Goal: Information Seeking & Learning: Learn about a topic

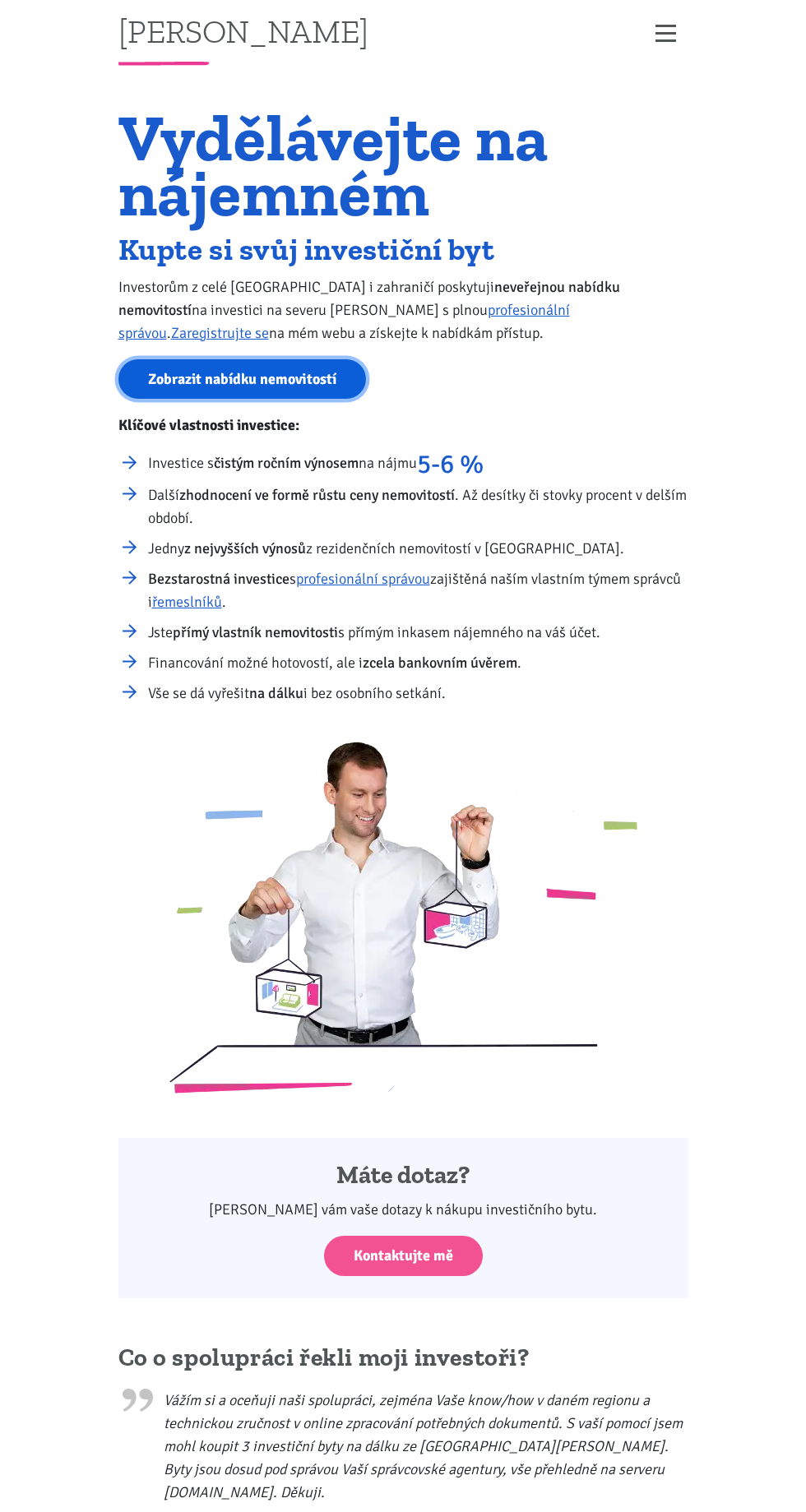
click at [230, 372] on link "Zobrazit nabídku nemovitostí" at bounding box center [242, 379] width 248 height 40
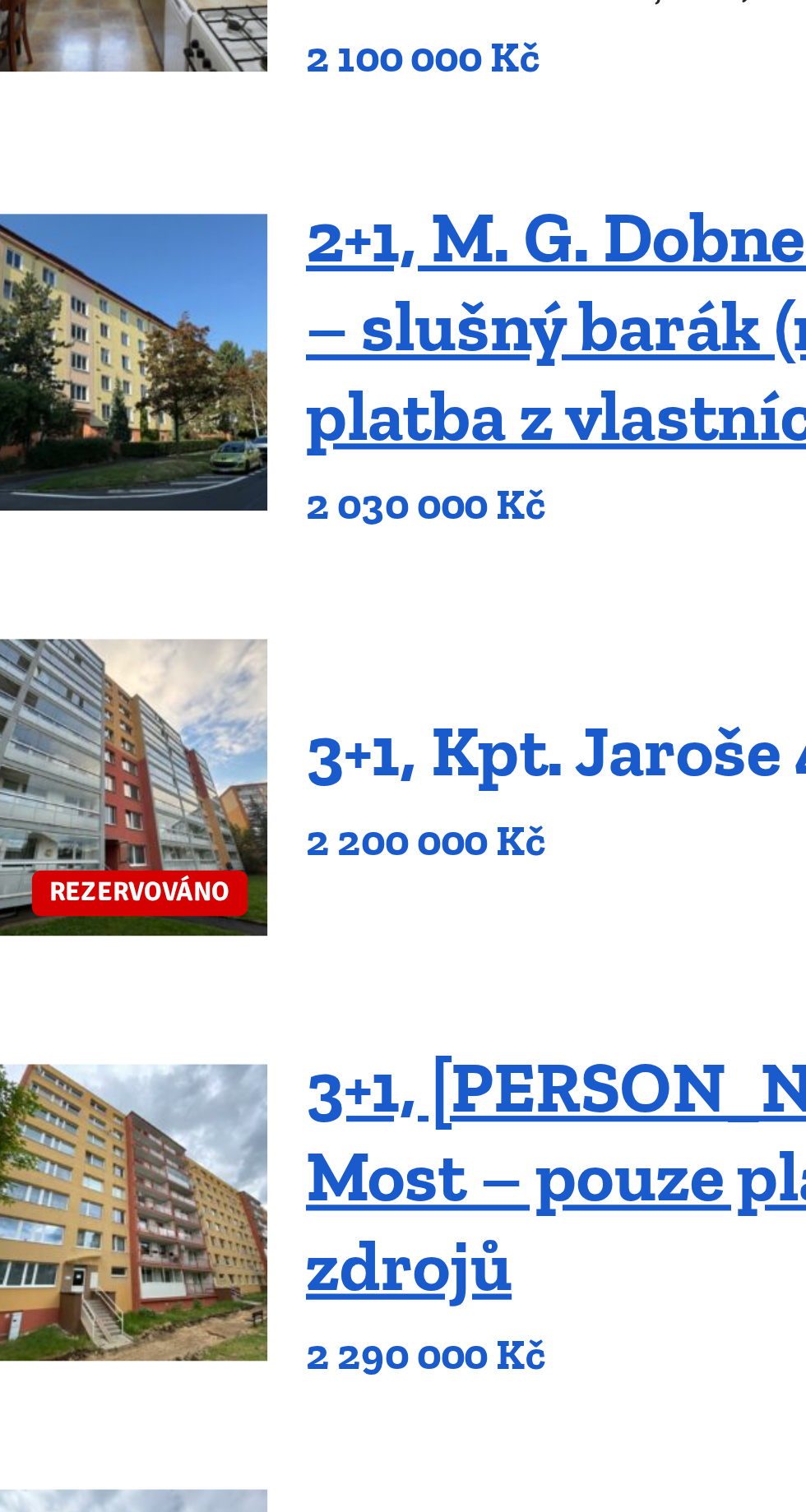
click at [411, 713] on link "3+1, Kpt. Jaroše 49/14, Most" at bounding box center [436, 697] width 356 height 35
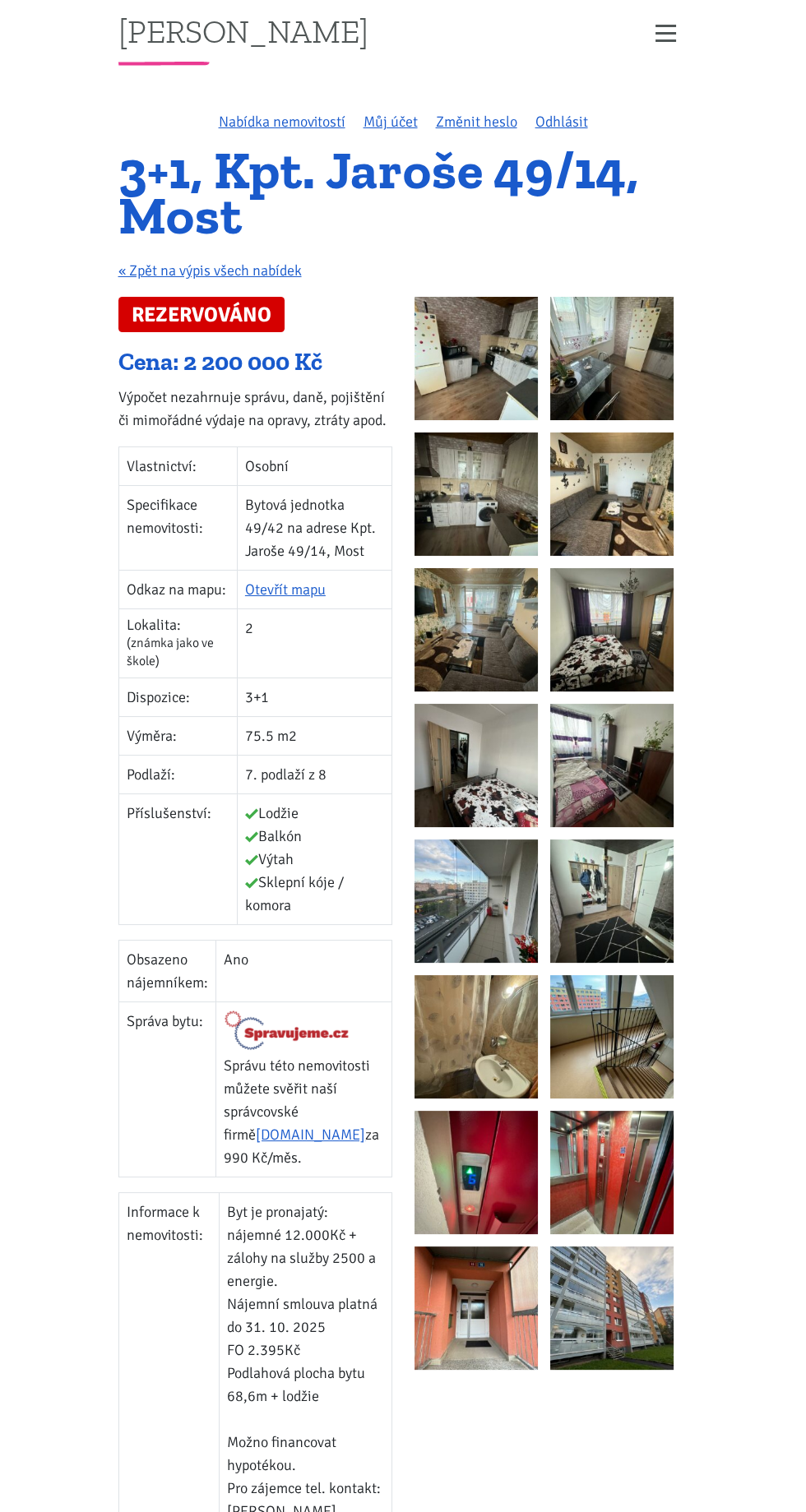
click at [451, 380] on img at bounding box center [476, 358] width 124 height 124
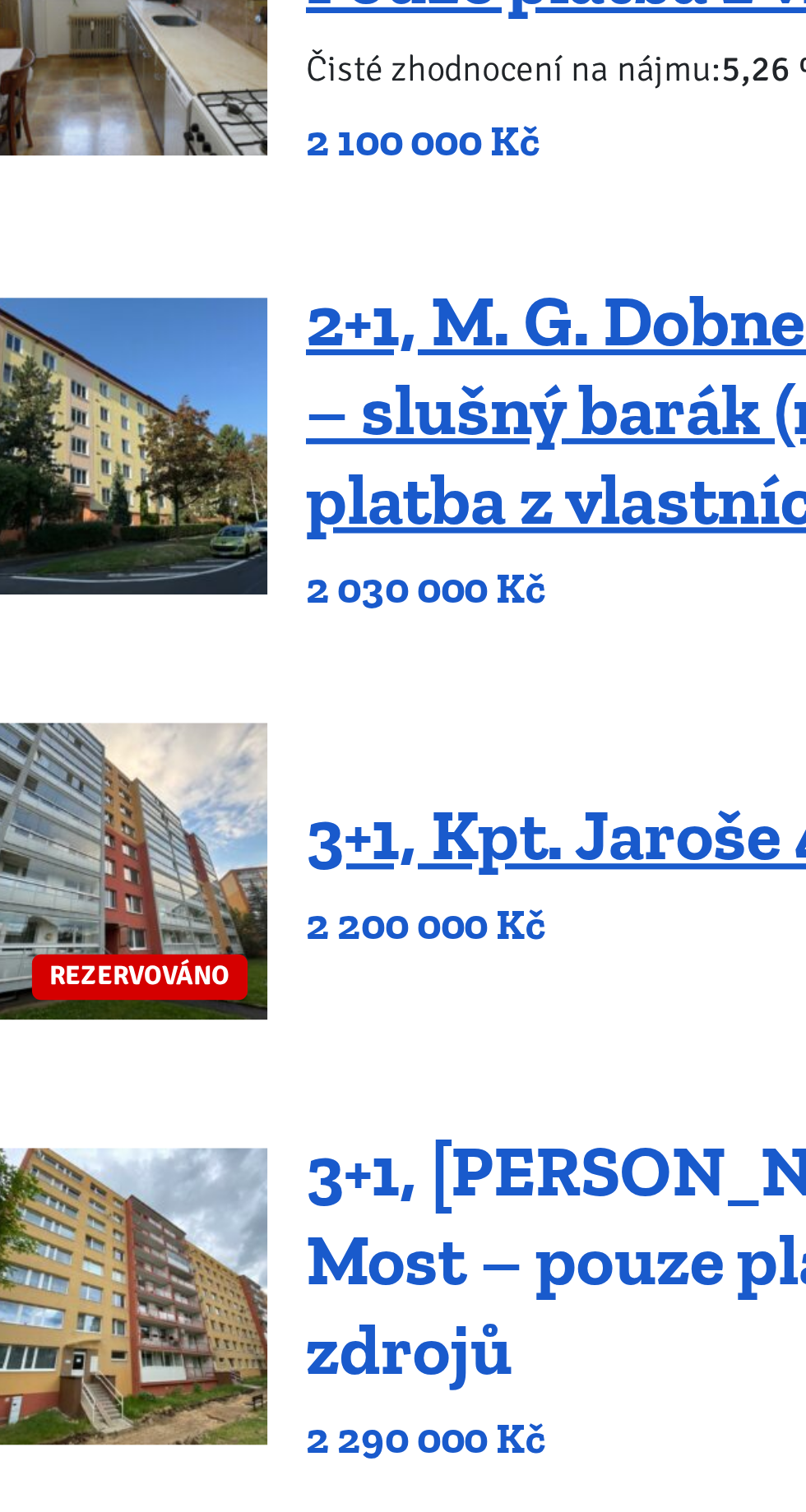
click at [390, 866] on link "3+1, Jaroslava Haška 1149/13, Most – pouze platba z vlastních zdrojů" at bounding box center [462, 873] width 408 height 109
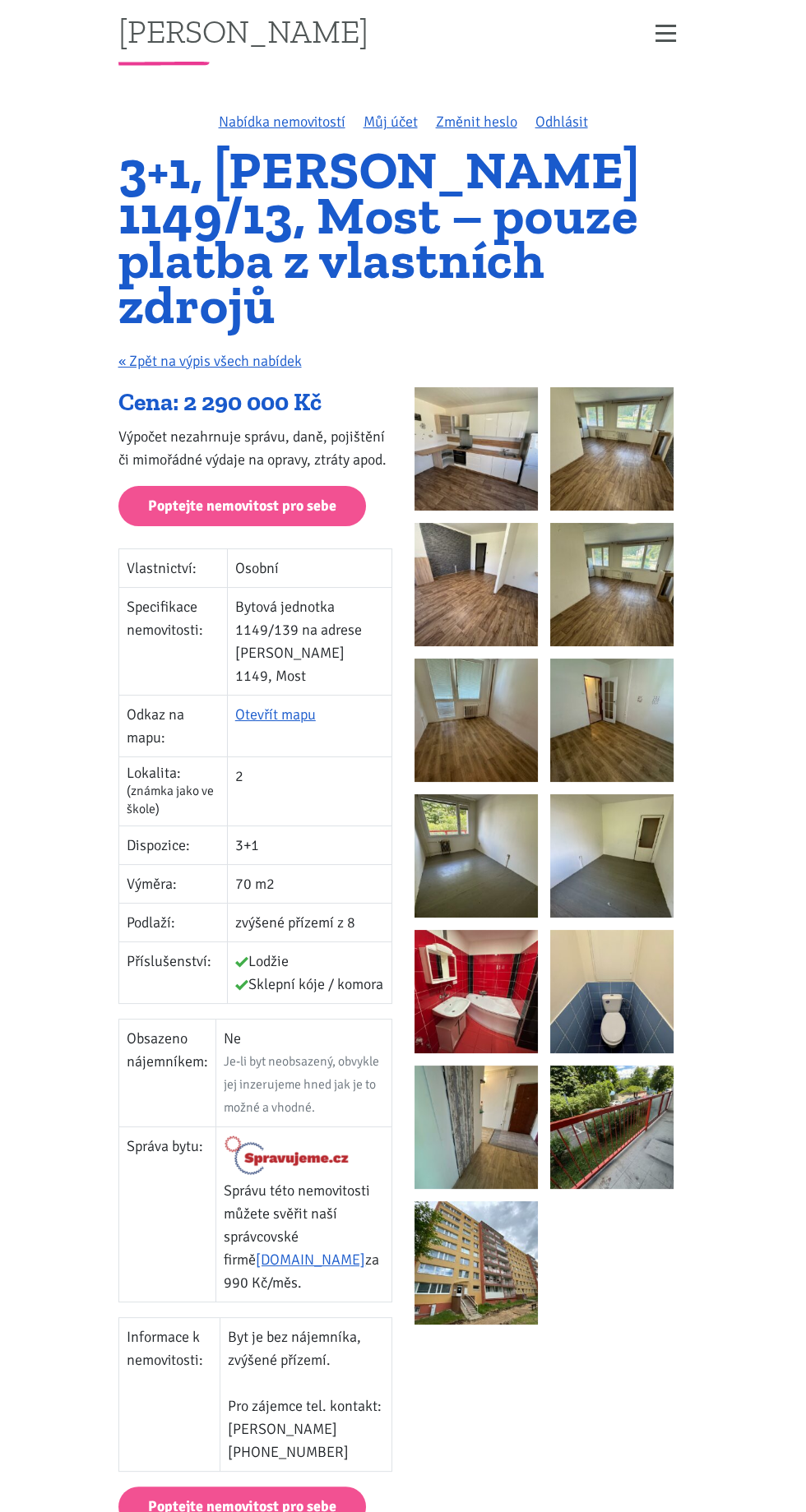
click at [466, 481] on img at bounding box center [476, 449] width 124 height 124
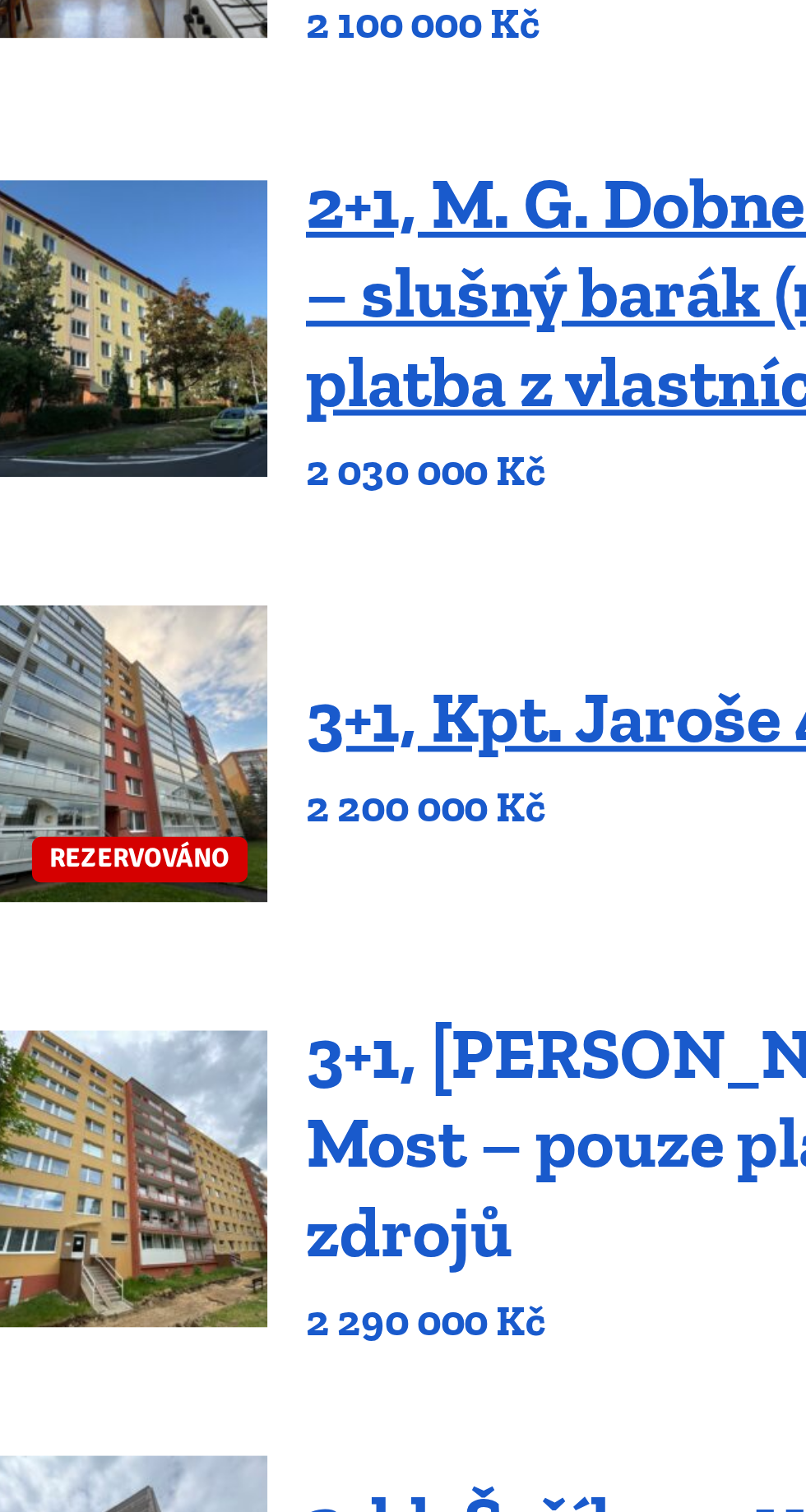
click at [385, 842] on link "3+1, [PERSON_NAME] 1149/13, Most – pouze platba z vlastních zdrojů" at bounding box center [462, 873] width 408 height 109
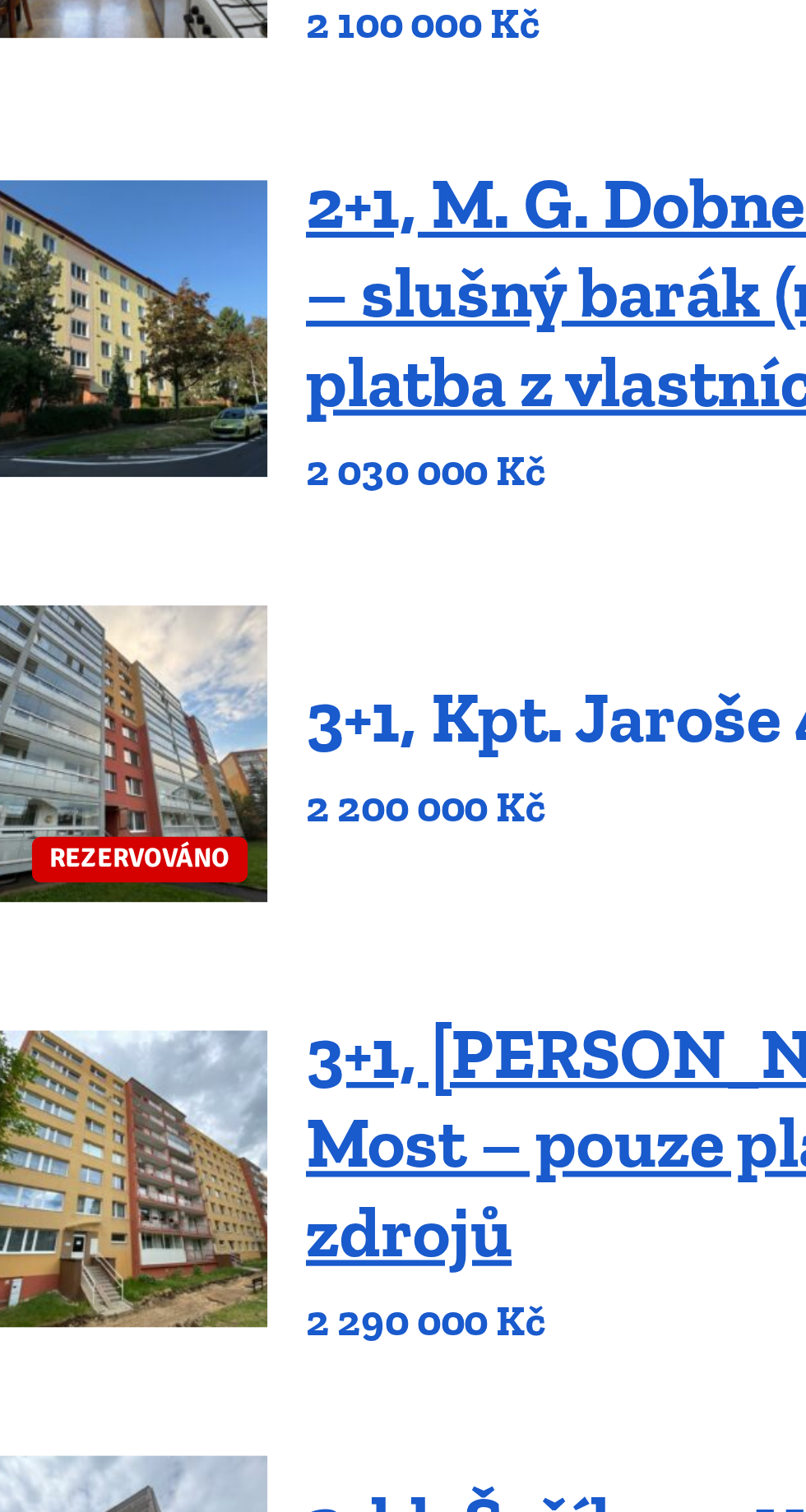
click at [415, 702] on link "3+1, Kpt. Jaroše 49/14, Most" at bounding box center [436, 697] width 356 height 35
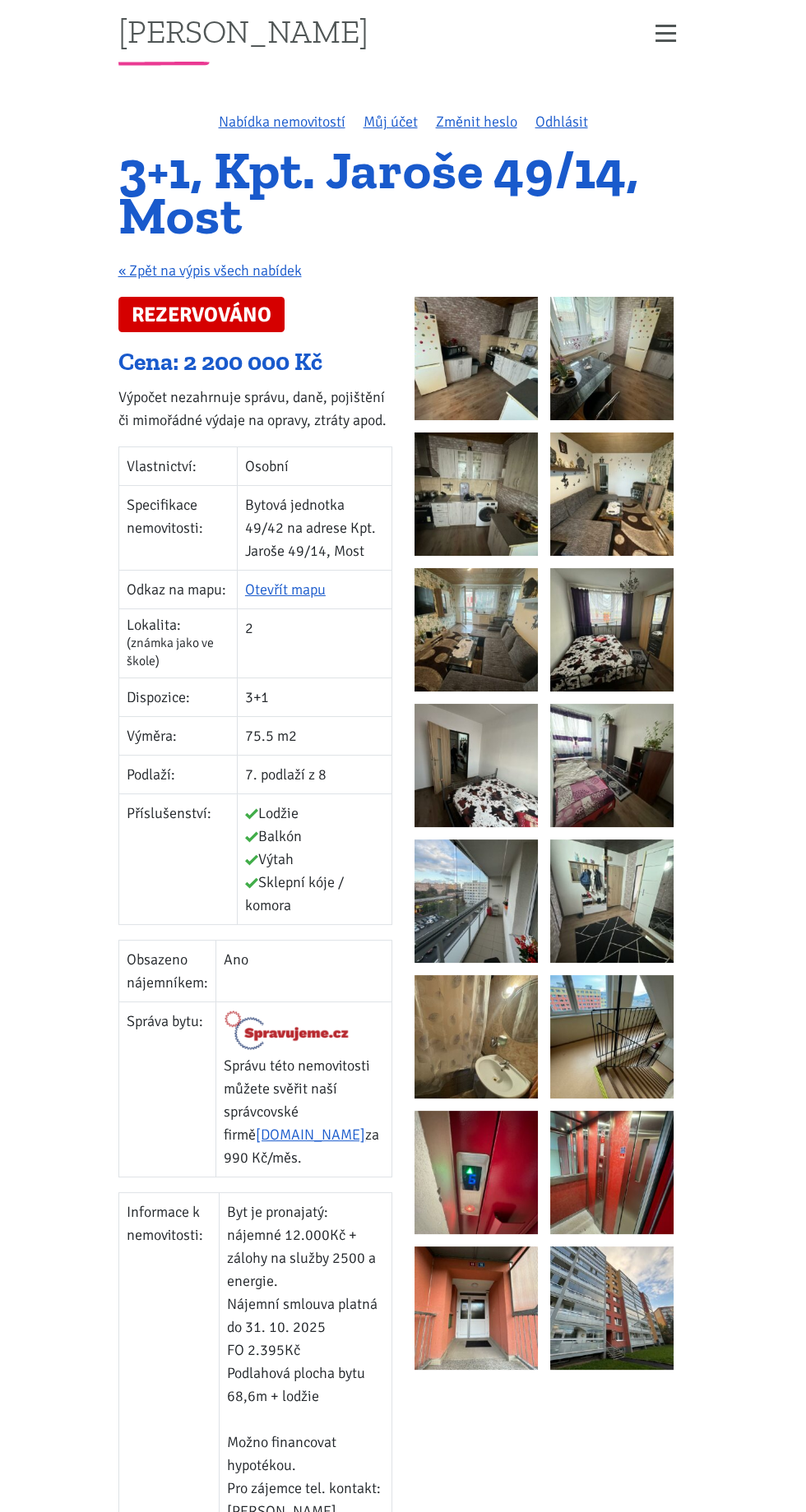
click at [660, 1263] on img at bounding box center [611, 1308] width 124 height 124
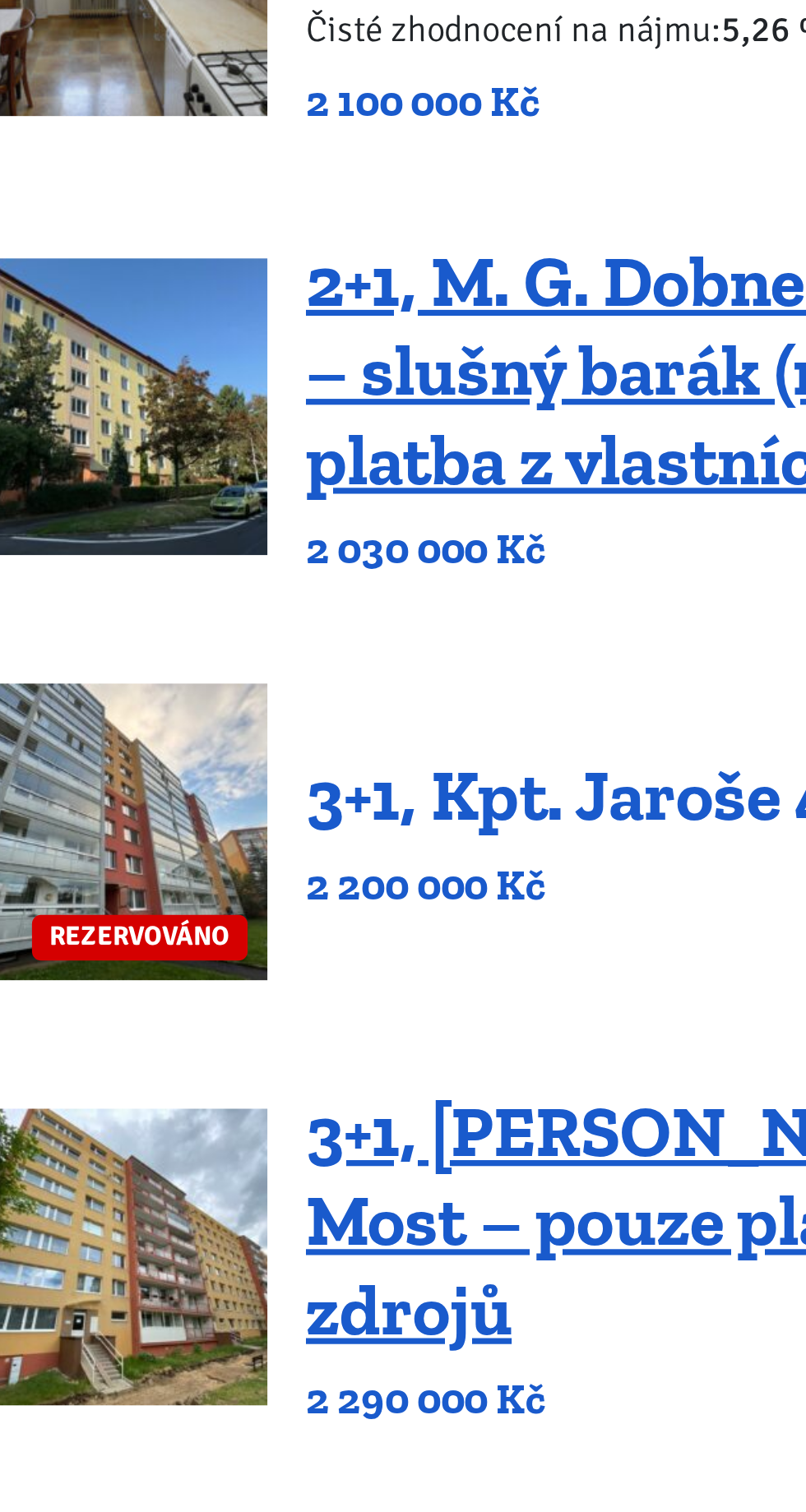
click at [428, 710] on link "3+1, Kpt. Jaroše 49/14, Most" at bounding box center [436, 697] width 356 height 35
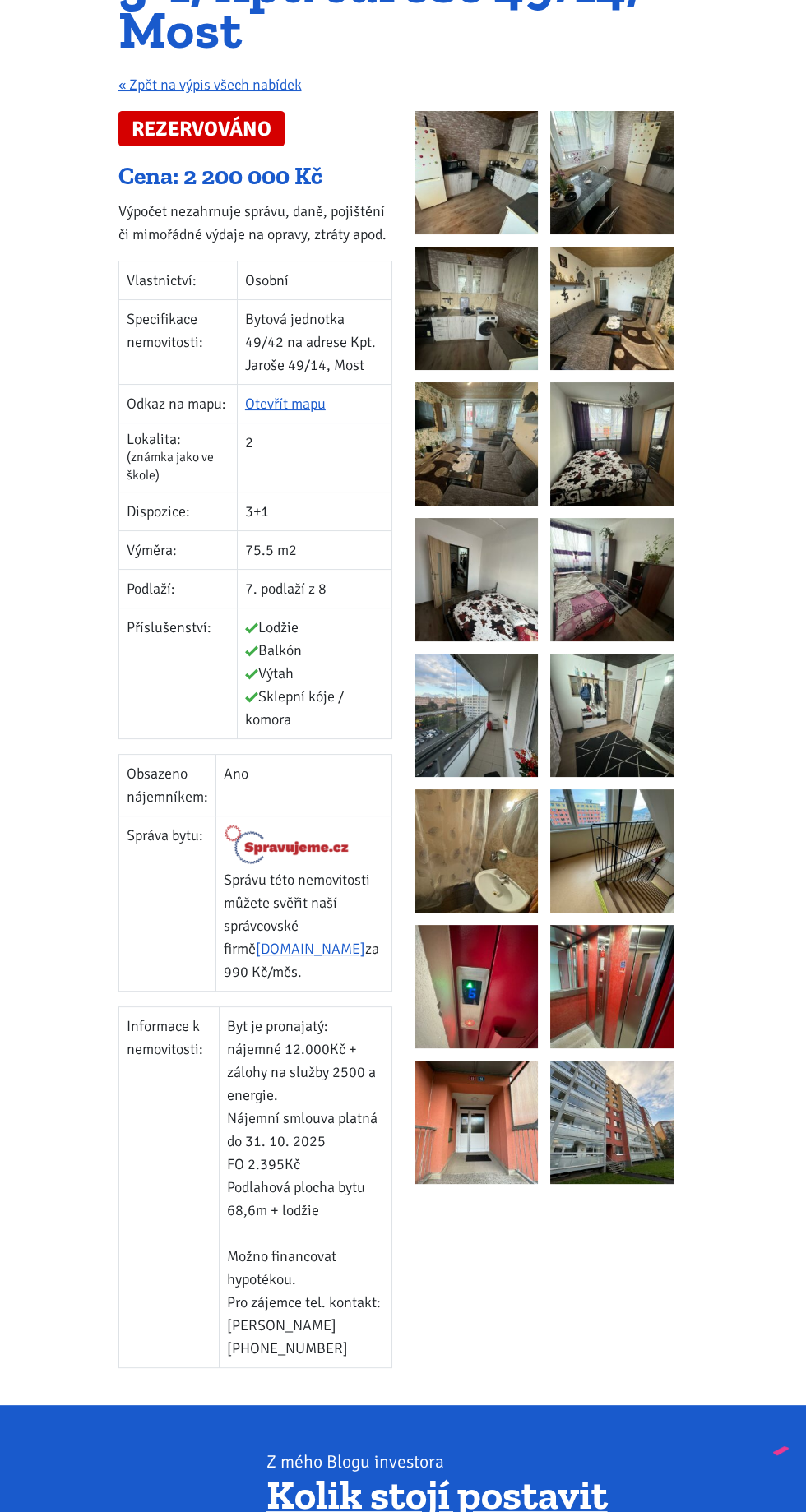
scroll to position [199, 0]
